Goal: Entertainment & Leisure: Consume media (video, audio)

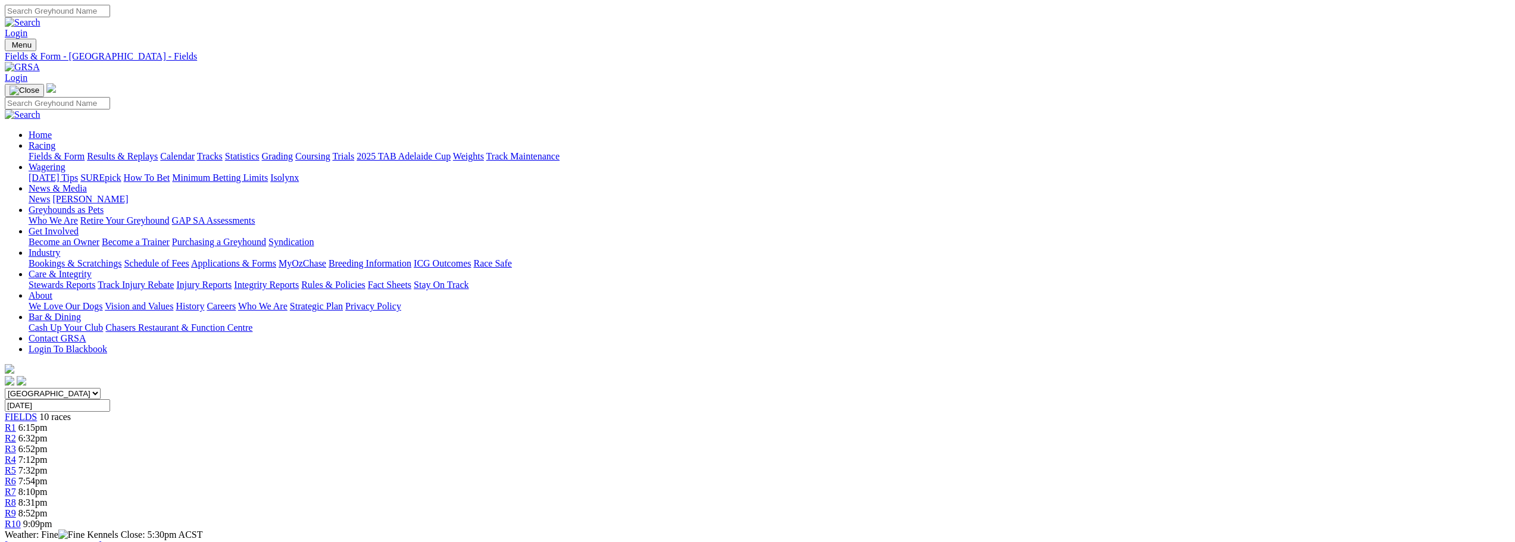
click at [158, 151] on link "Results & Replays" at bounding box center [122, 156] width 71 height 10
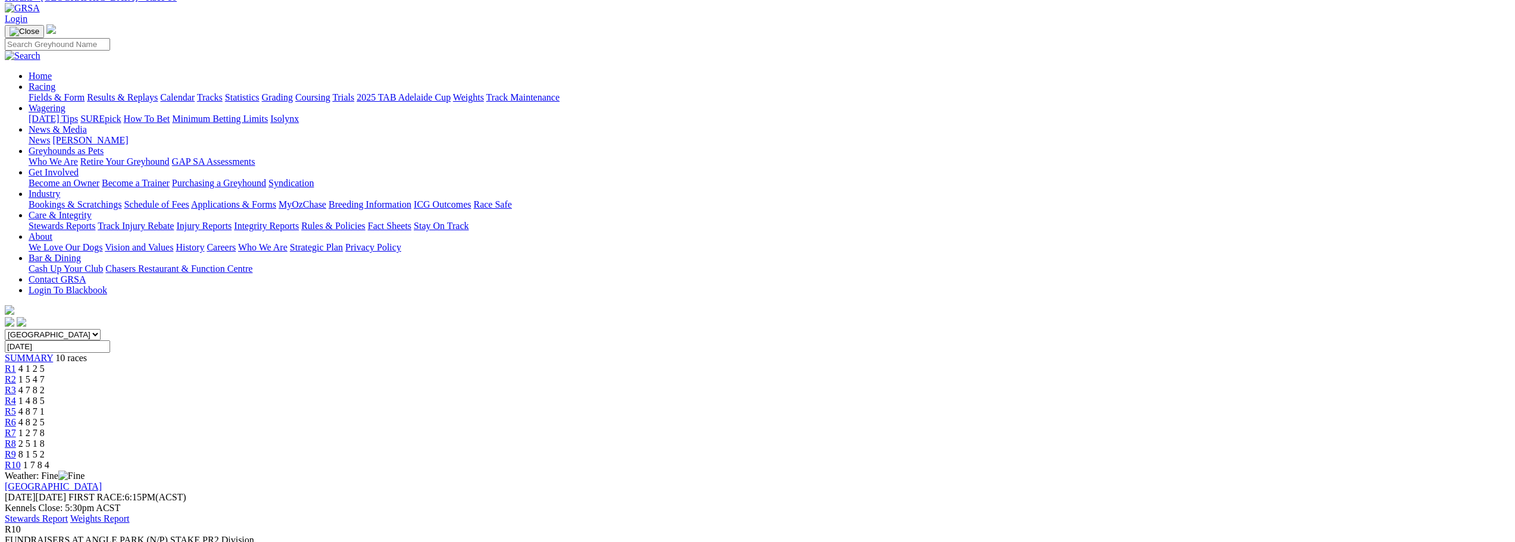
scroll to position [60, 0]
